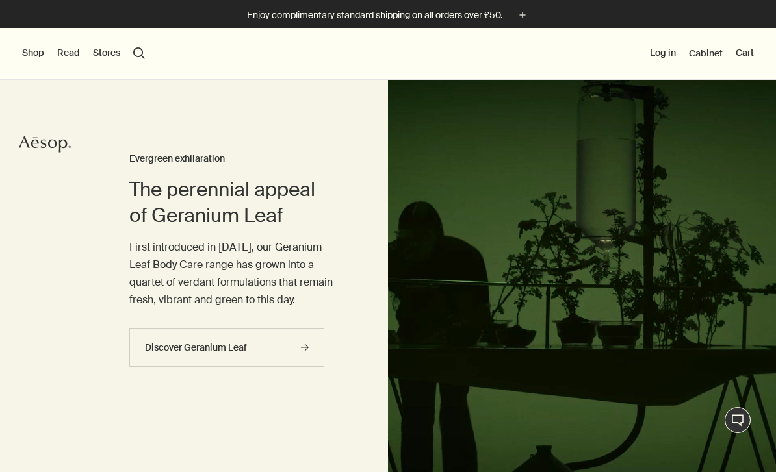
click at [662, 58] on button "Log in" at bounding box center [663, 53] width 26 height 13
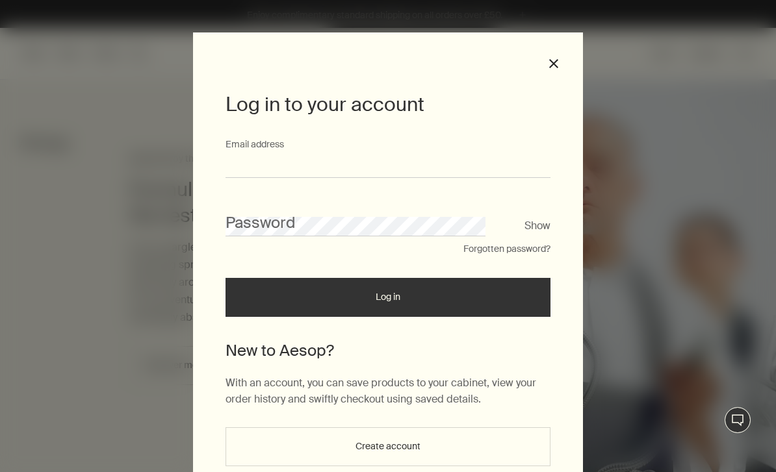
click at [242, 162] on input "Email address" at bounding box center [387, 166] width 325 height 24
type input "**********"
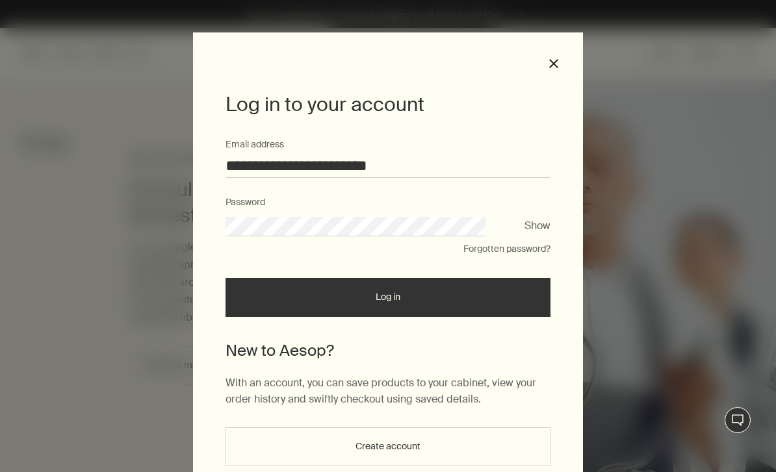
click at [388, 302] on button "Log in" at bounding box center [387, 297] width 325 height 39
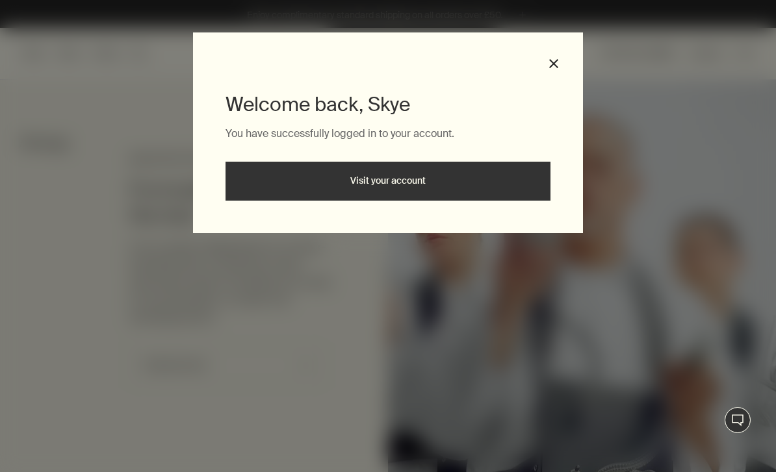
click at [256, 181] on link "Visit your account" at bounding box center [387, 181] width 325 height 39
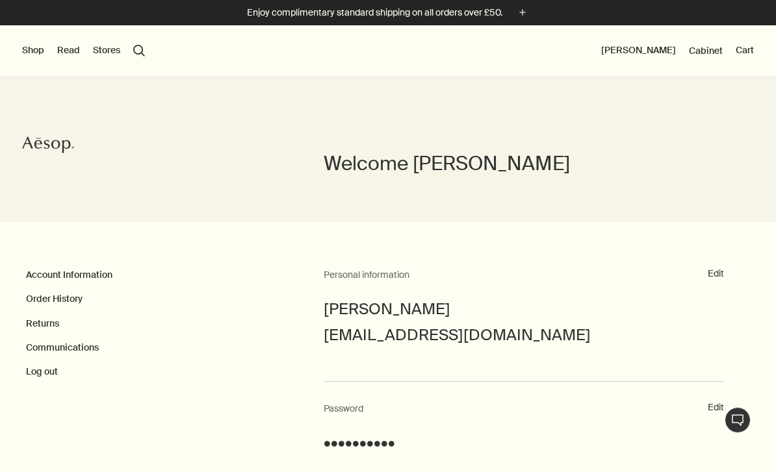
scroll to position [10, 0]
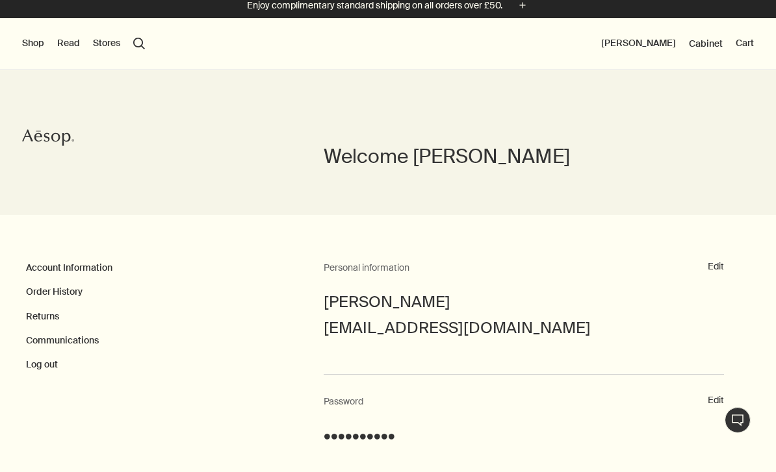
click at [29, 297] on link "Order History" at bounding box center [54, 292] width 57 height 12
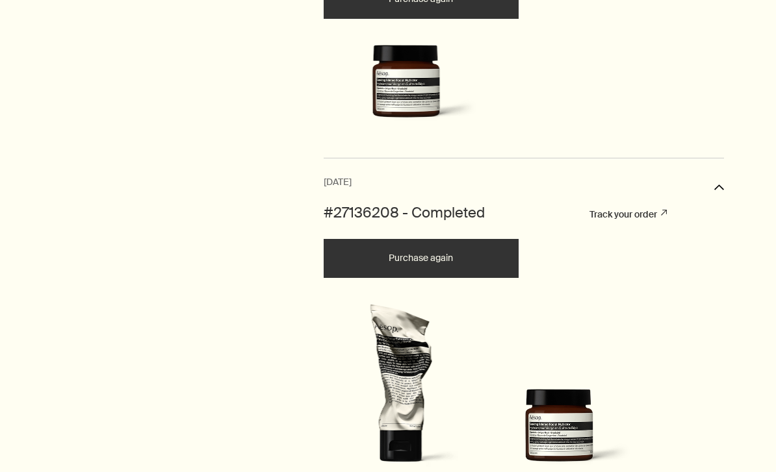
scroll to position [541, 0]
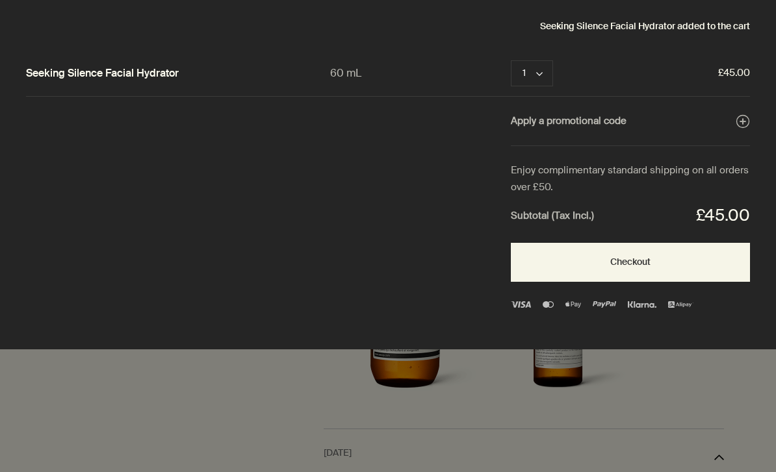
scroll to position [0, 0]
click at [600, 259] on button "Checkout" at bounding box center [630, 262] width 239 height 39
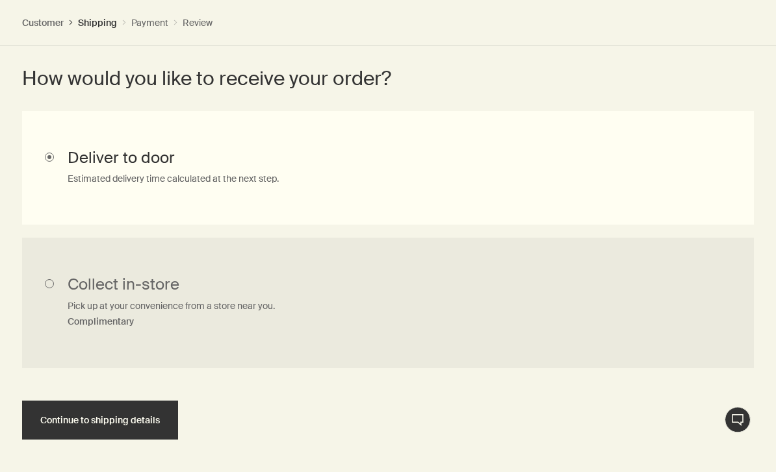
scroll to position [717, 0]
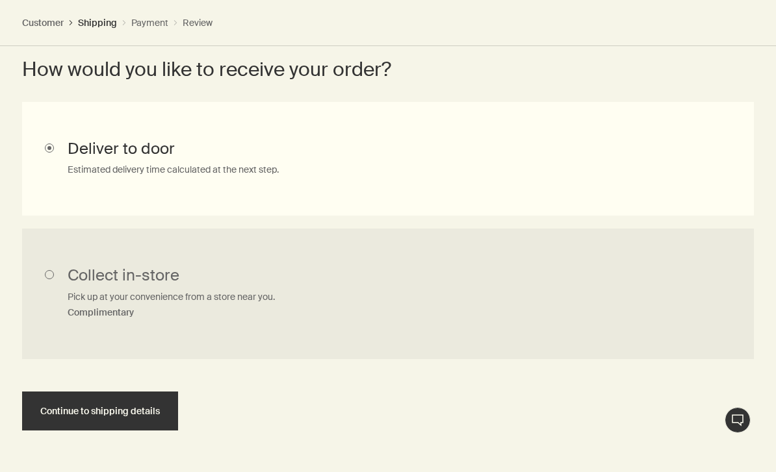
click at [138, 412] on span "Continue to shipping details" at bounding box center [100, 412] width 120 height 10
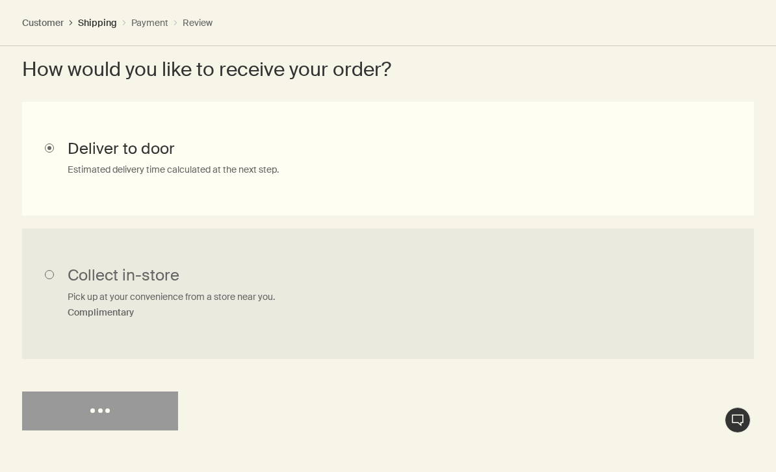
select select "GB"
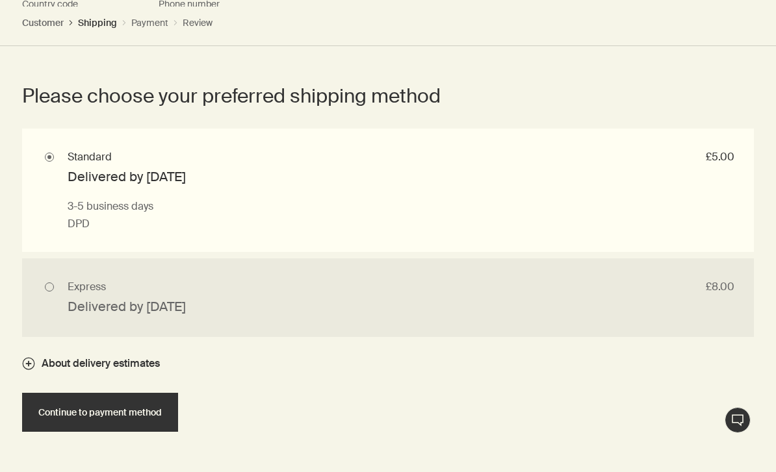
scroll to position [1529, 0]
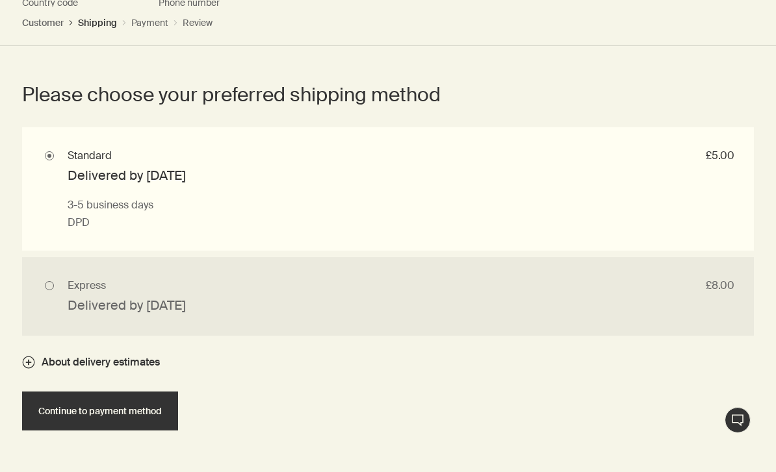
click at [84, 410] on span "Continue to payment method" at bounding box center [99, 412] width 123 height 10
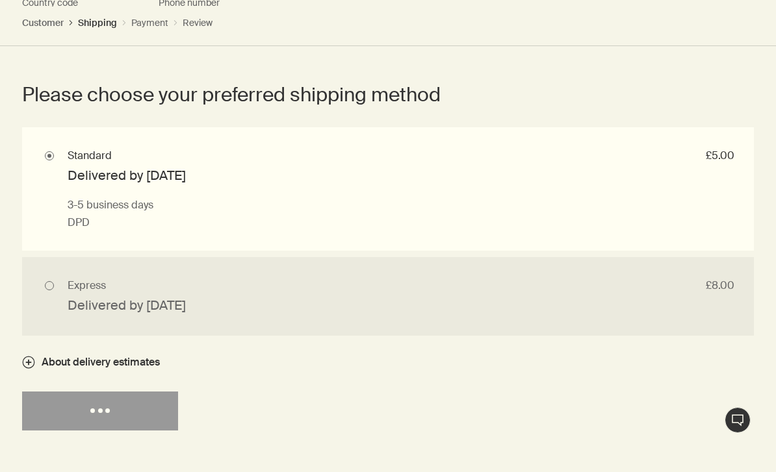
select select "GB"
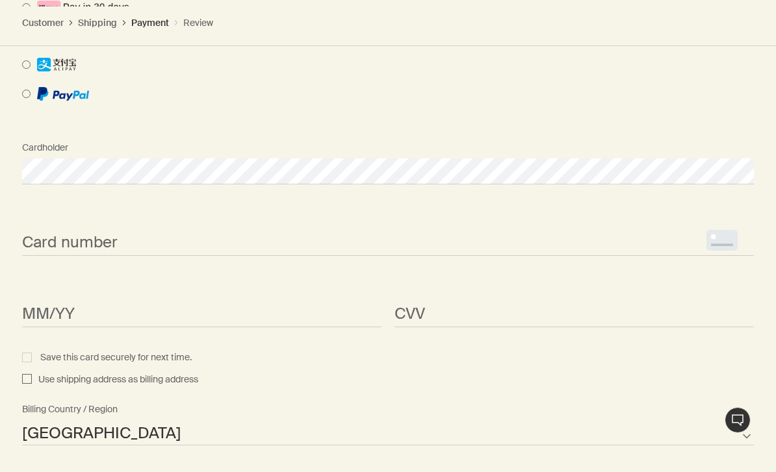
scroll to position [1558, 0]
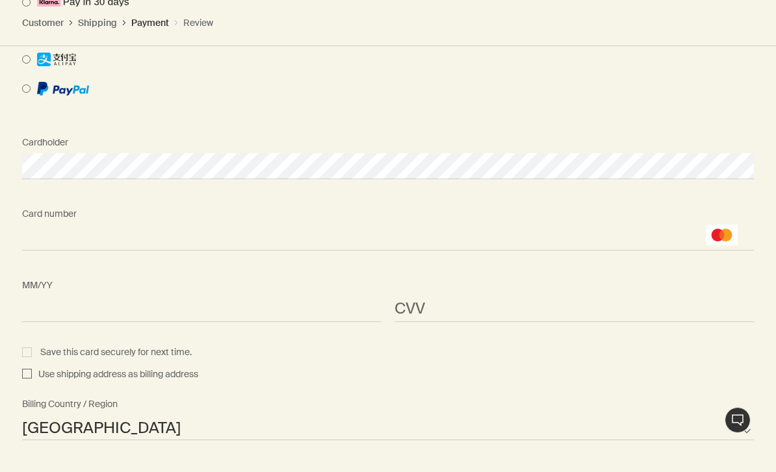
click at [32, 302] on iframe "<p>Your browser does not support iframes.</p>" at bounding box center [201, 309] width 359 height 15
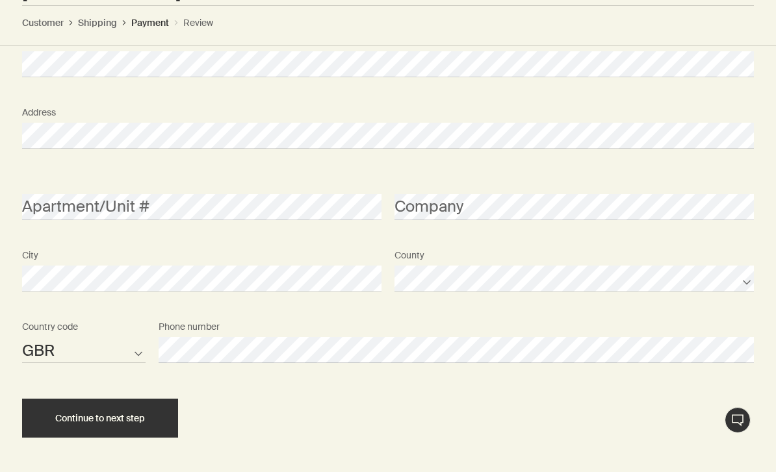
scroll to position [1998, 0]
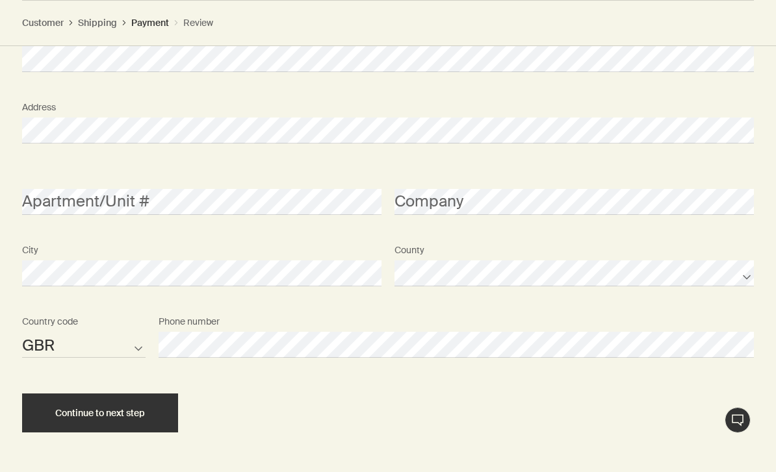
click at [55, 409] on span "Continue to next step" at bounding box center [100, 414] width 90 height 10
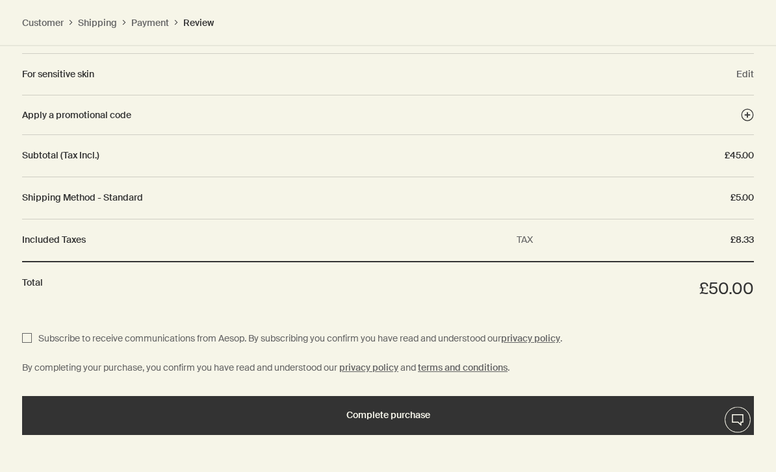
scroll to position [1767, 0]
click at [140, 411] on div "Complete purchase" at bounding box center [388, 416] width 701 height 10
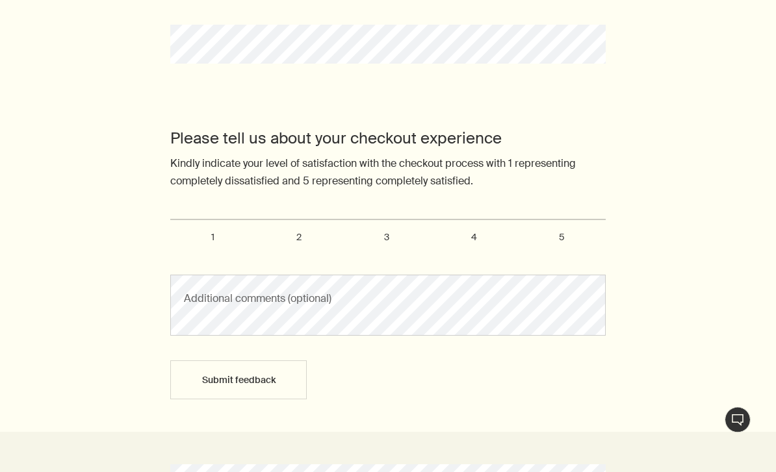
scroll to position [328, 0]
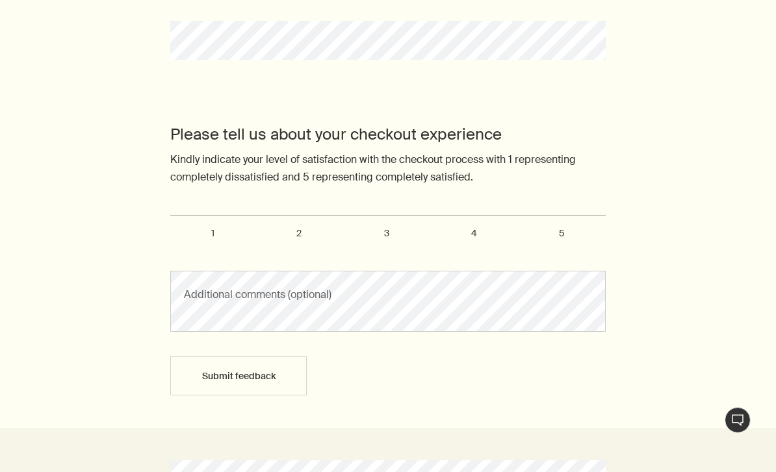
click at [385, 235] on span "3" at bounding box center [386, 233] width 5 height 12
click at [182, 225] on input "3" at bounding box center [178, 221] width 8 height 8
radio input "true"
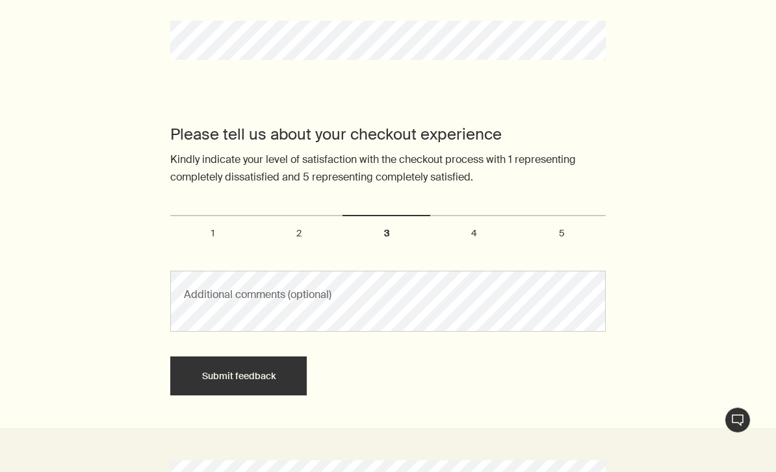
click at [207, 379] on button "Submit feedback" at bounding box center [238, 376] width 136 height 39
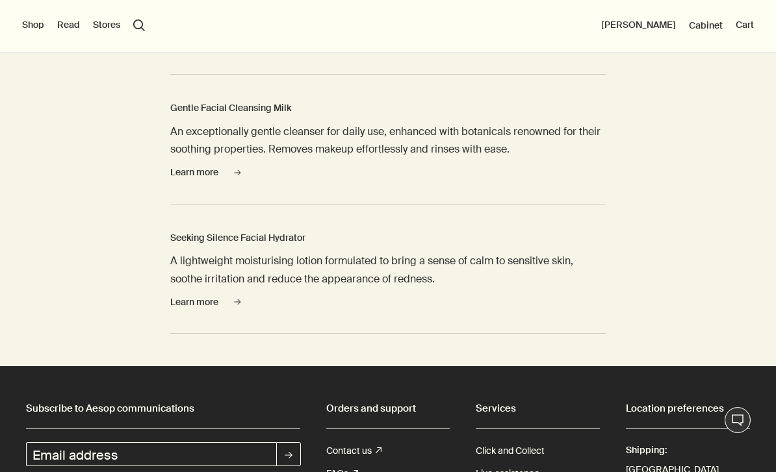
scroll to position [1040, 0]
